Goal: Information Seeking & Learning: Find specific page/section

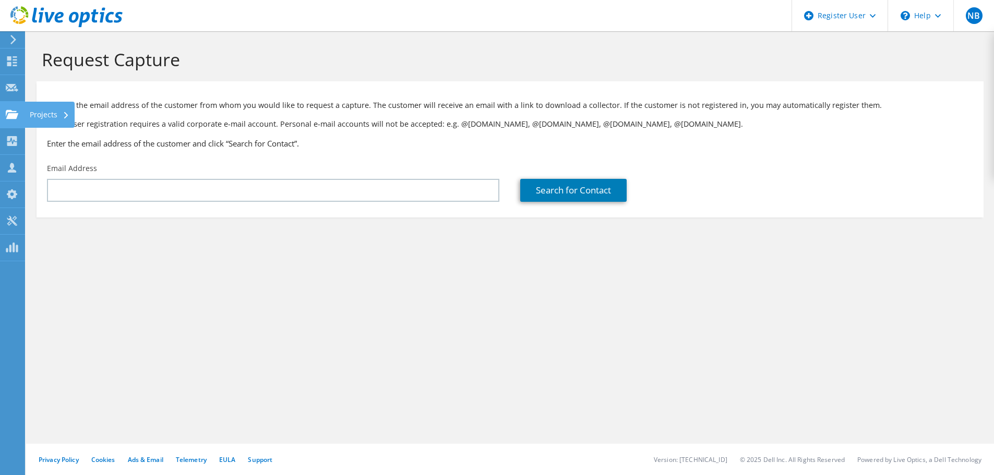
click at [16, 115] on use at bounding box center [12, 114] width 13 height 9
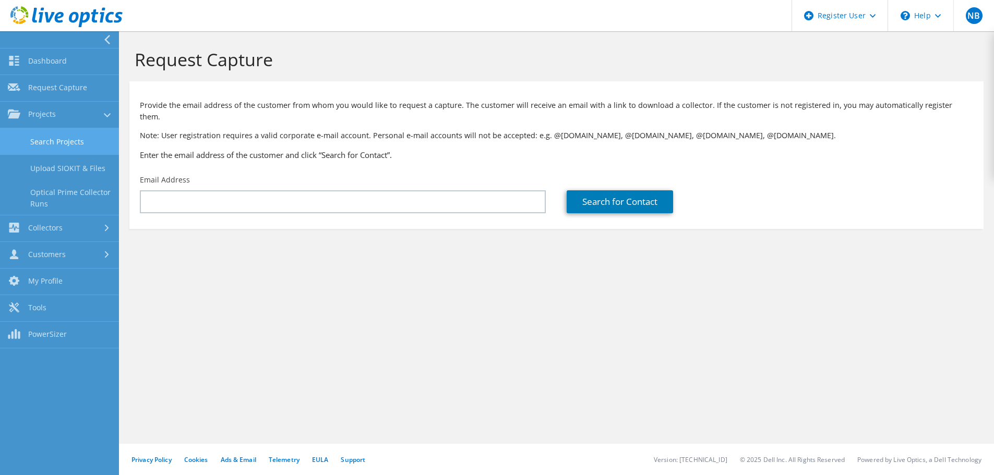
click at [32, 142] on link "Search Projects" at bounding box center [59, 141] width 119 height 27
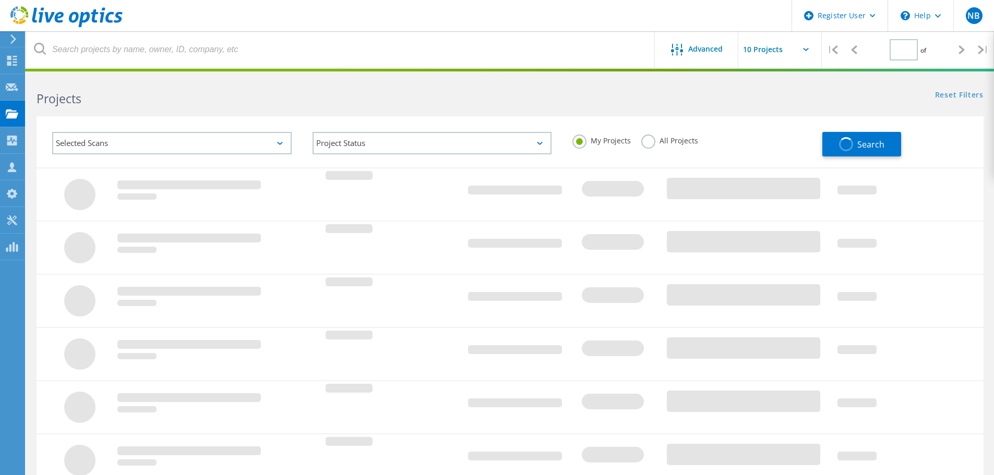
type input "1"
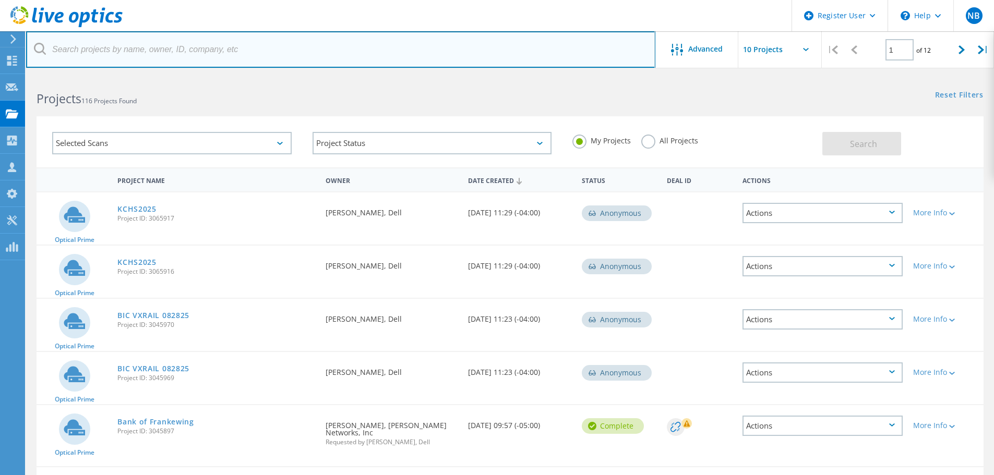
click at [193, 49] on input "text" at bounding box center [340, 49] width 629 height 37
paste input "ecooper@ams-corp.com"
type input "ecooper@ams-corp.com"
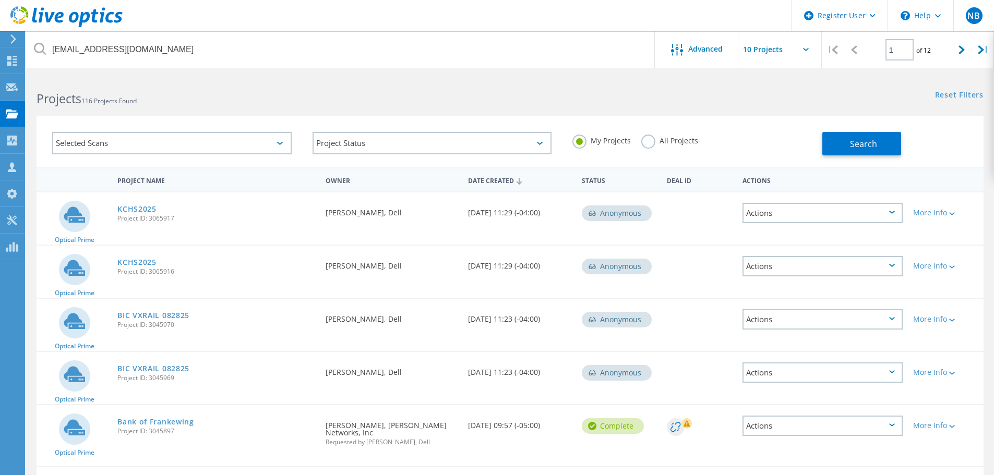
click at [657, 139] on label "All Projects" at bounding box center [669, 140] width 57 height 10
click at [0, 0] on input "All Projects" at bounding box center [0, 0] width 0 height 0
click at [871, 142] on span "Search" at bounding box center [863, 143] width 27 height 11
